Goal: Task Accomplishment & Management: Complete application form

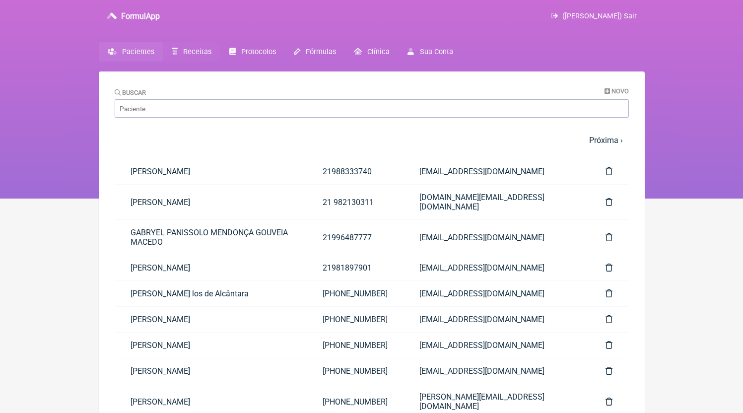
click at [189, 48] on link "Receitas" at bounding box center [191, 51] width 57 height 19
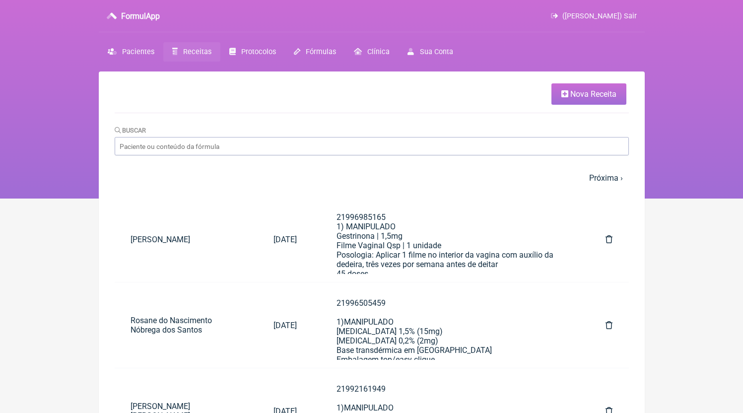
click at [582, 91] on span "Nova Receita" at bounding box center [593, 93] width 46 height 9
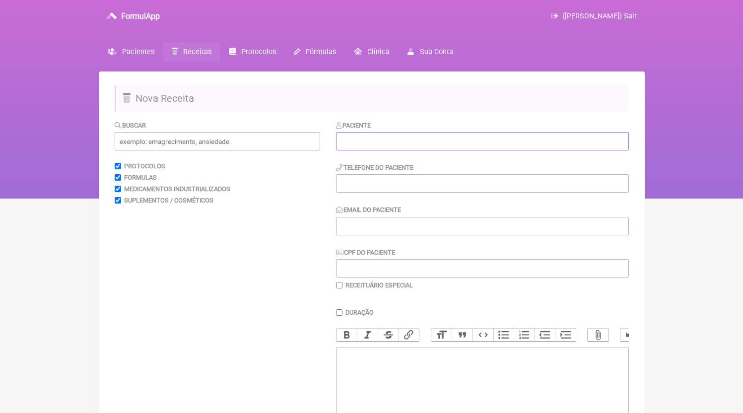
click at [374, 137] on input "text" at bounding box center [482, 141] width 293 height 18
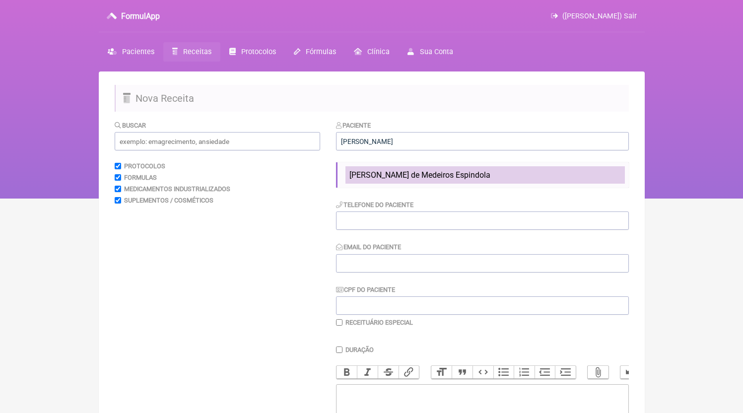
click at [470, 179] on span "[PERSON_NAME] de Medeiros Espindola" at bounding box center [419, 174] width 141 height 9
type input "[PERSON_NAME] de Medeiros Espindola"
type input "21997570798"
type input "[EMAIL_ADDRESS][DOMAIN_NAME]"
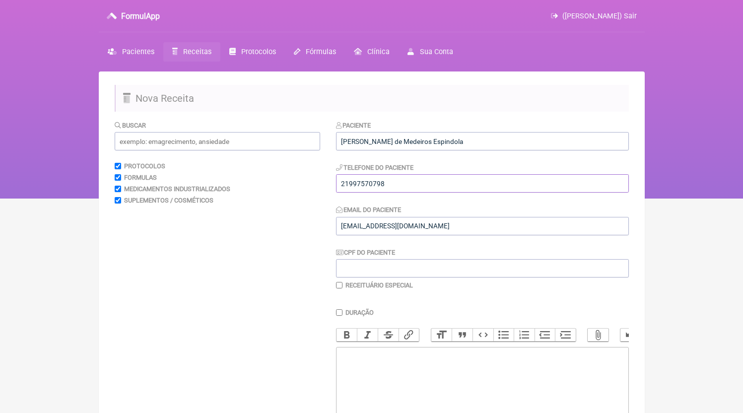
click at [416, 191] on input "21997570798" at bounding box center [482, 183] width 293 height 18
click at [411, 391] on trix-editor at bounding box center [482, 406] width 293 height 119
paste trix-editor "<div>21997570798</div>"
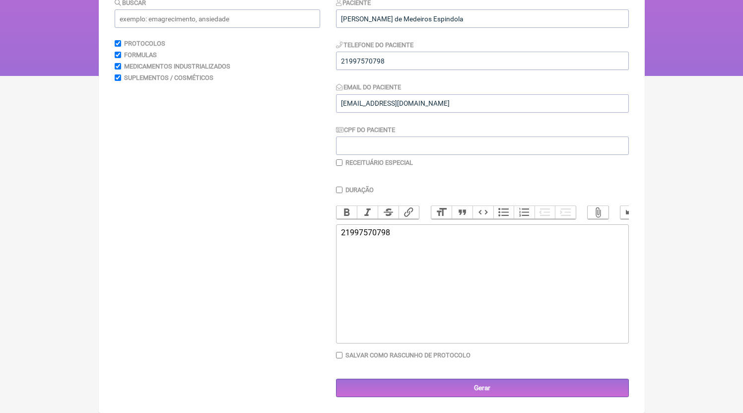
paste trix-editor "<div>21997570798<br><br><br></div><div><br>1)MANIPULADO<br><br></div><div><br>[…"
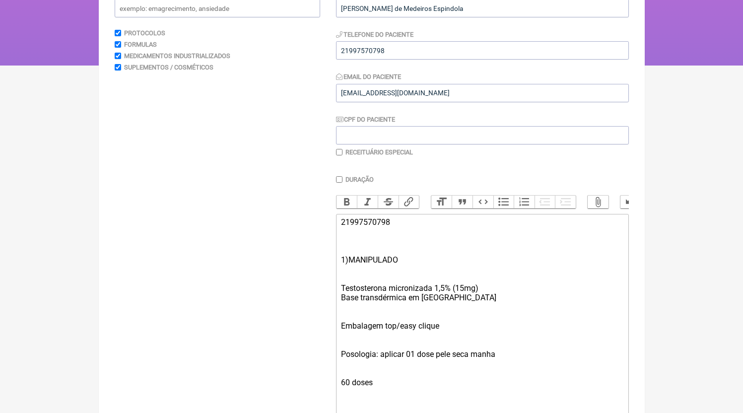
scroll to position [316, 0]
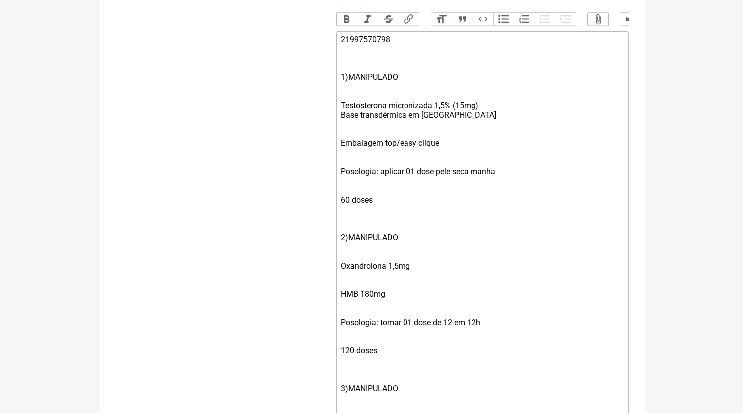
click at [346, 143] on div "Embalagem top/easy clique" at bounding box center [482, 143] width 282 height 28
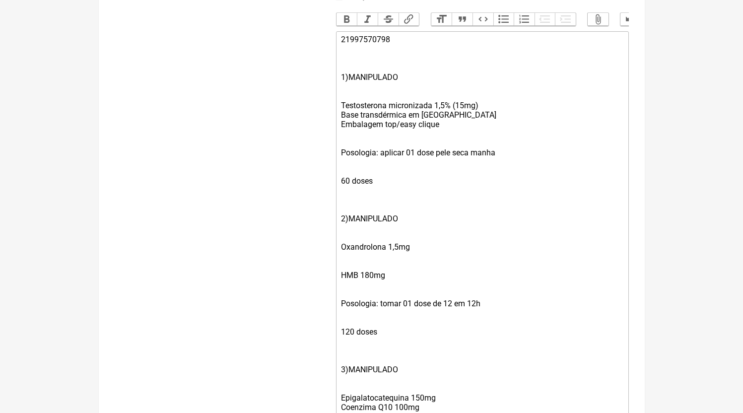
click at [350, 153] on div "Posologia: aplicar 01 dose pele seca manha" at bounding box center [482, 152] width 282 height 28
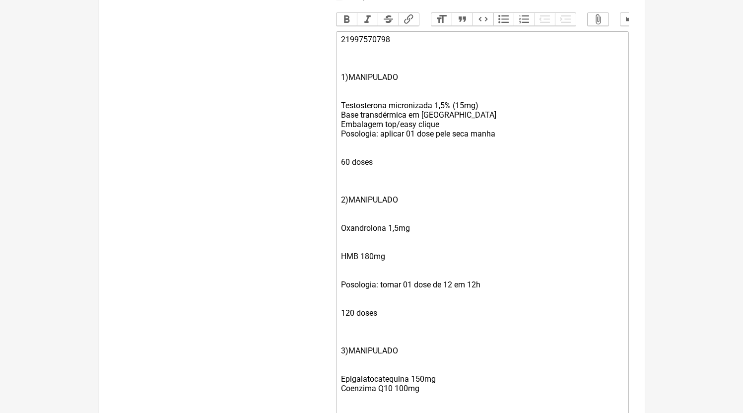
click at [348, 163] on div "60 doses" at bounding box center [482, 162] width 282 height 28
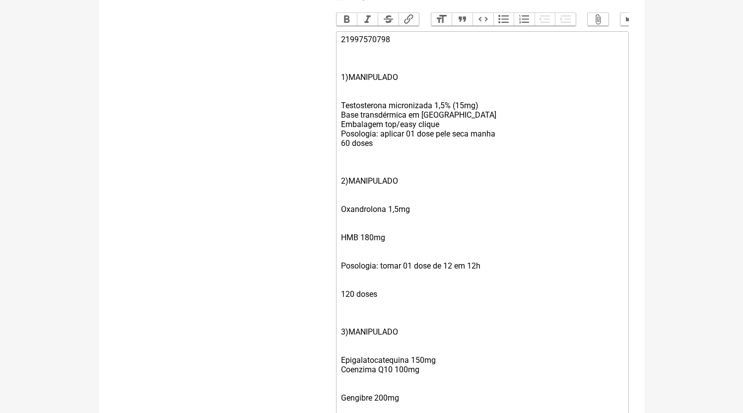
click at [349, 167] on div at bounding box center [482, 161] width 282 height 9
click at [348, 187] on div "2)MANIPULADO" at bounding box center [482, 181] width 282 height 28
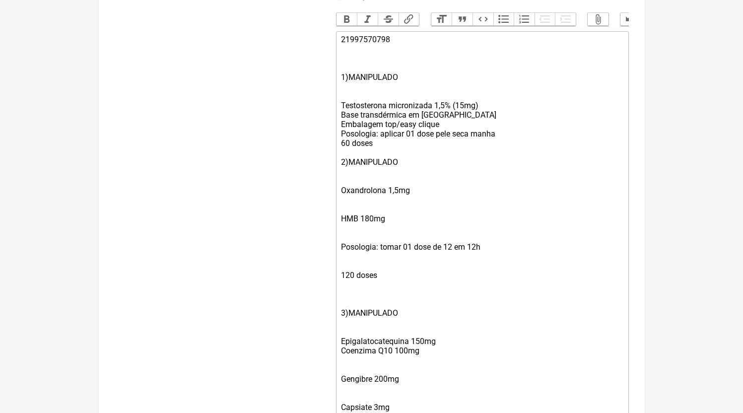
click at [404, 193] on div "Oxandrolona 1,5mg" at bounding box center [482, 190] width 282 height 28
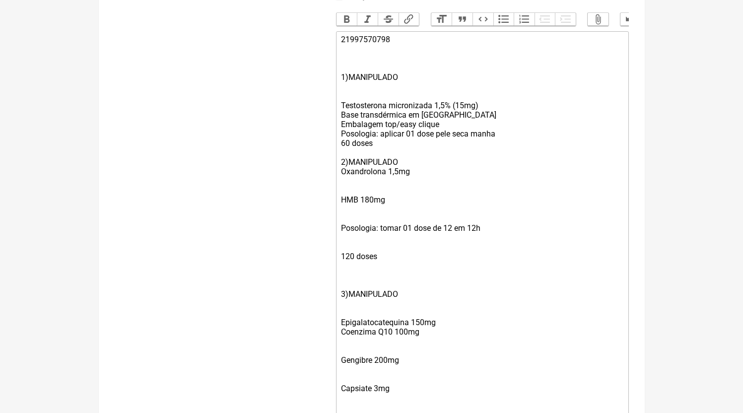
click at [354, 201] on div "HMB 180mg" at bounding box center [482, 200] width 282 height 28
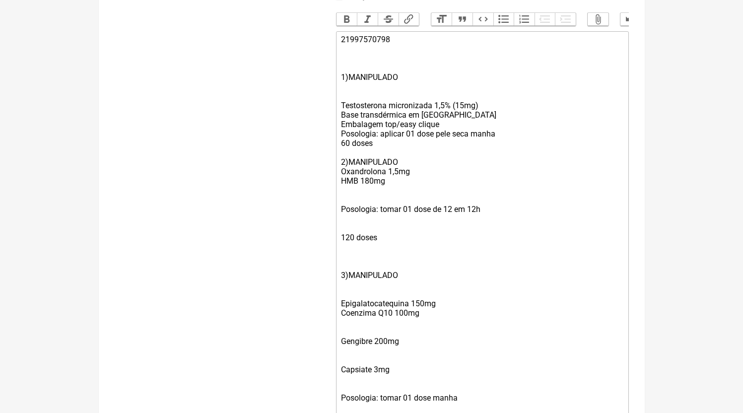
click at [355, 212] on div "Posologia: tomar 01 dose de 12 em 12h" at bounding box center [482, 209] width 282 height 28
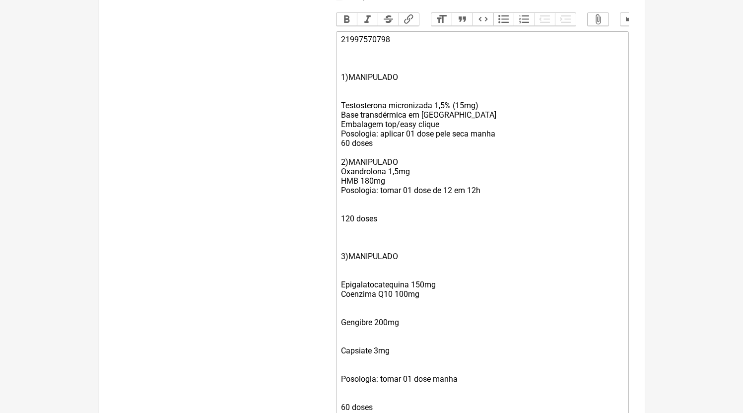
click at [357, 224] on div "120 doses" at bounding box center [482, 219] width 282 height 28
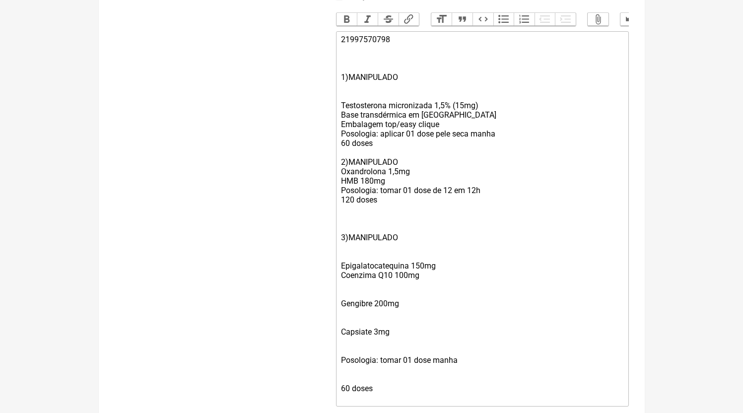
click at [349, 245] on div "3)MANIPULADO" at bounding box center [482, 237] width 282 height 28
click at [349, 241] on div "3)MANIPULADO" at bounding box center [482, 237] width 282 height 28
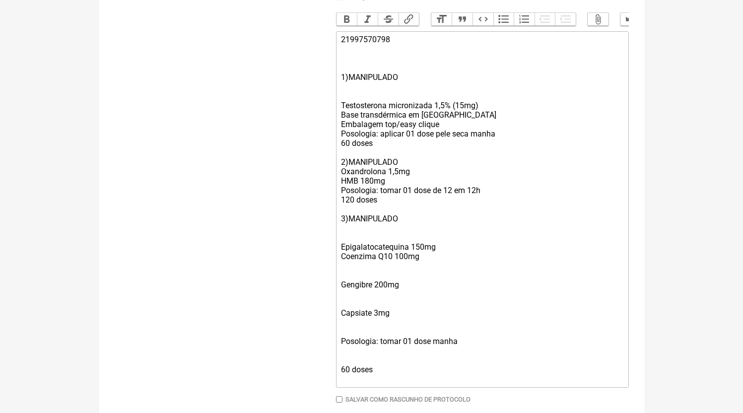
click at [353, 247] on div "Epigalatocatequina 150mg Coenzima Q10 100mg" at bounding box center [482, 252] width 282 height 38
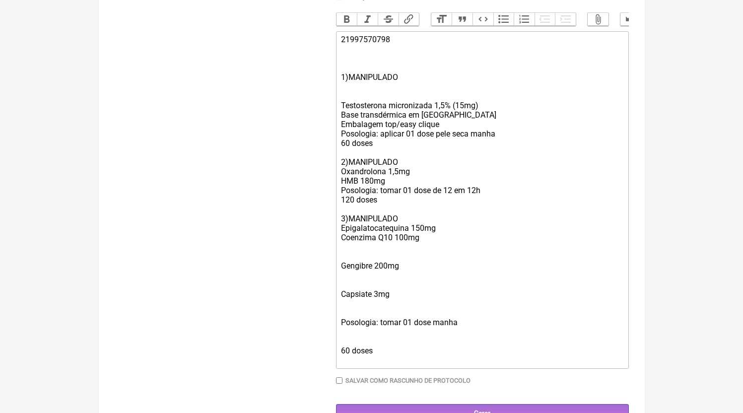
click at [353, 262] on div "Gengibre 200mg" at bounding box center [482, 266] width 282 height 28
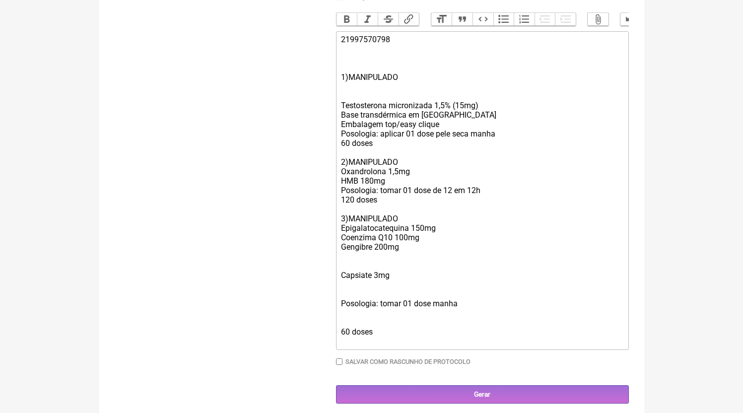
click at [350, 275] on div "Capsiate 3mg" at bounding box center [482, 275] width 282 height 28
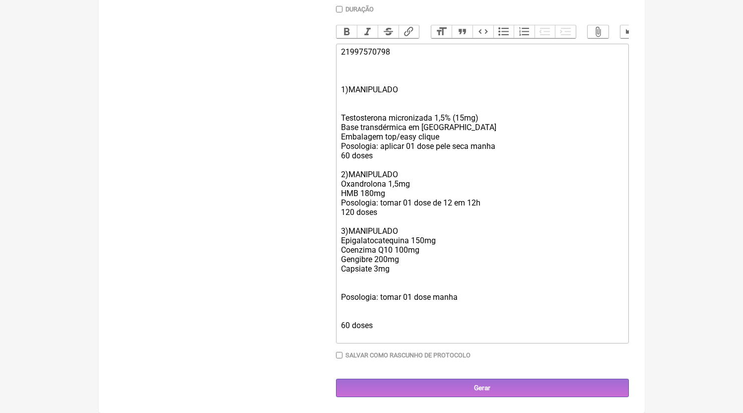
click at [350, 288] on div "Posologia: tomar 01 dose manha" at bounding box center [482, 297] width 282 height 28
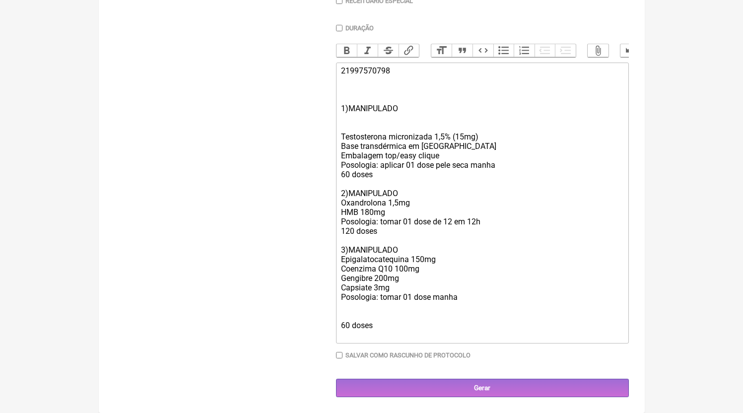
click at [351, 313] on div "60 doses" at bounding box center [482, 325] width 282 height 28
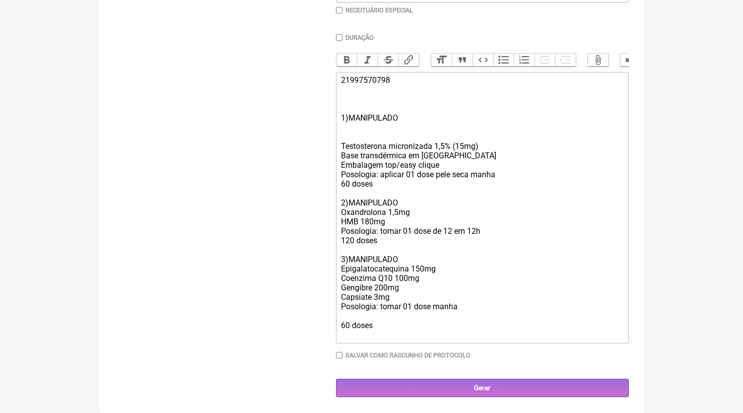
scroll to position [276, 0]
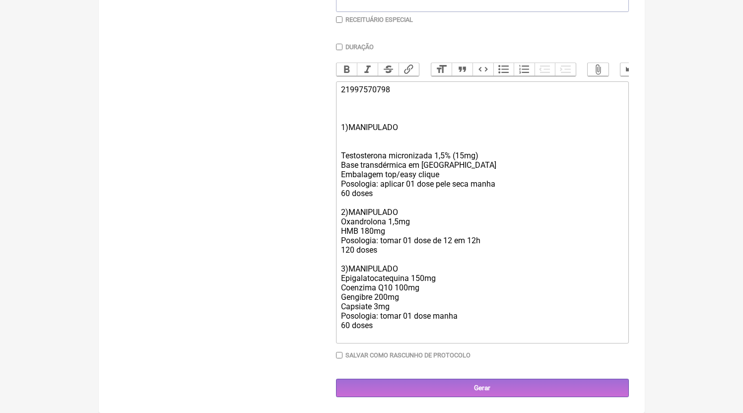
click at [414, 146] on div "[MEDICAL_DATA] micronizada 1,5% (15mg) Base transdérmica em [GEOGRAPHIC_DATA]" at bounding box center [482, 155] width 282 height 28
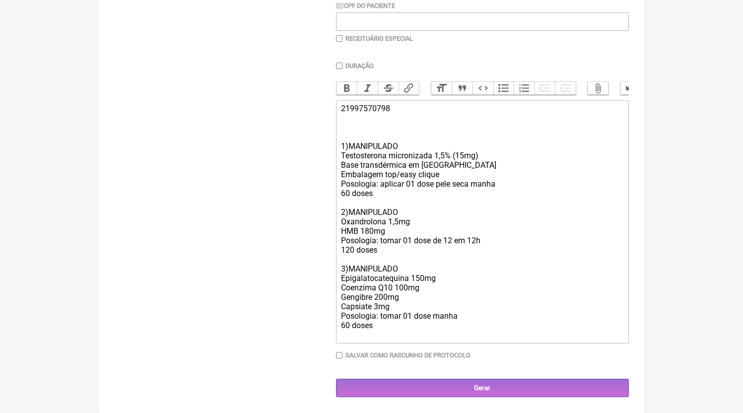
click at [355, 134] on div "1)MANIPULADO" at bounding box center [482, 141] width 282 height 19
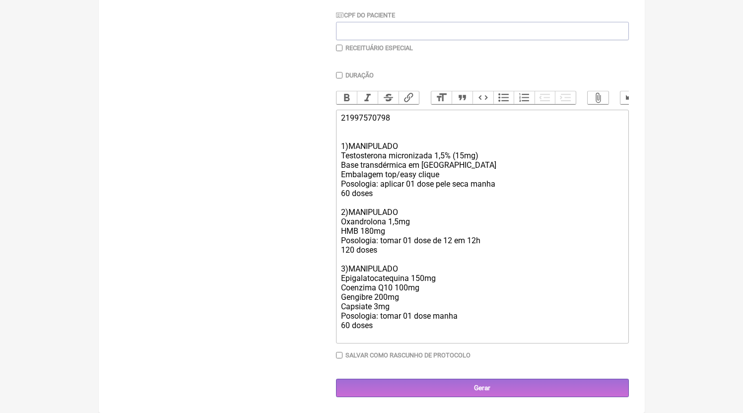
scroll to position [238, 0]
type trix-editor "<div>21997570798<br><br></div><div>1)MANIPULADO</div><div>[MEDICAL_DATA] micron…"
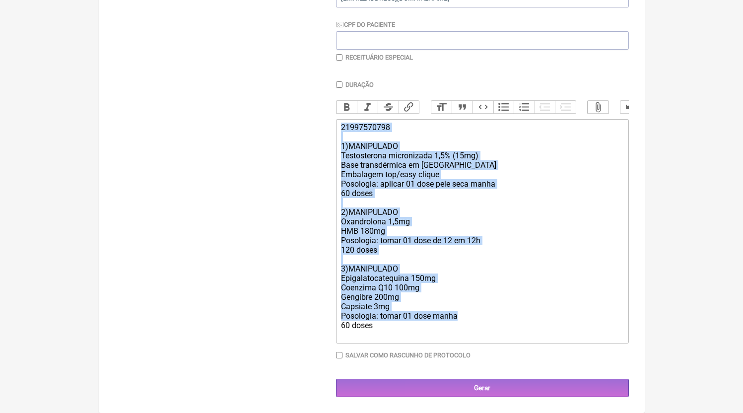
copy trix-editor "21997570798 1)MANIPULADO [MEDICAL_DATA] micronizada 1,5% (15mg) Base transdérmi…"
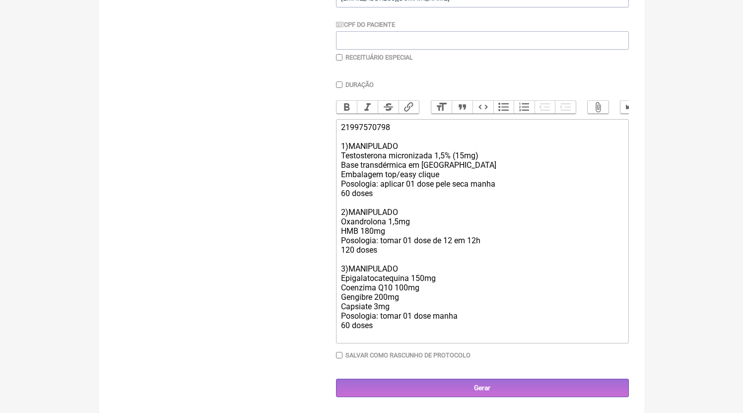
click at [367, 54] on label "Receituário Especial" at bounding box center [379, 57] width 68 height 7
checkbox input "true"
